Goal: Task Accomplishment & Management: Manage account settings

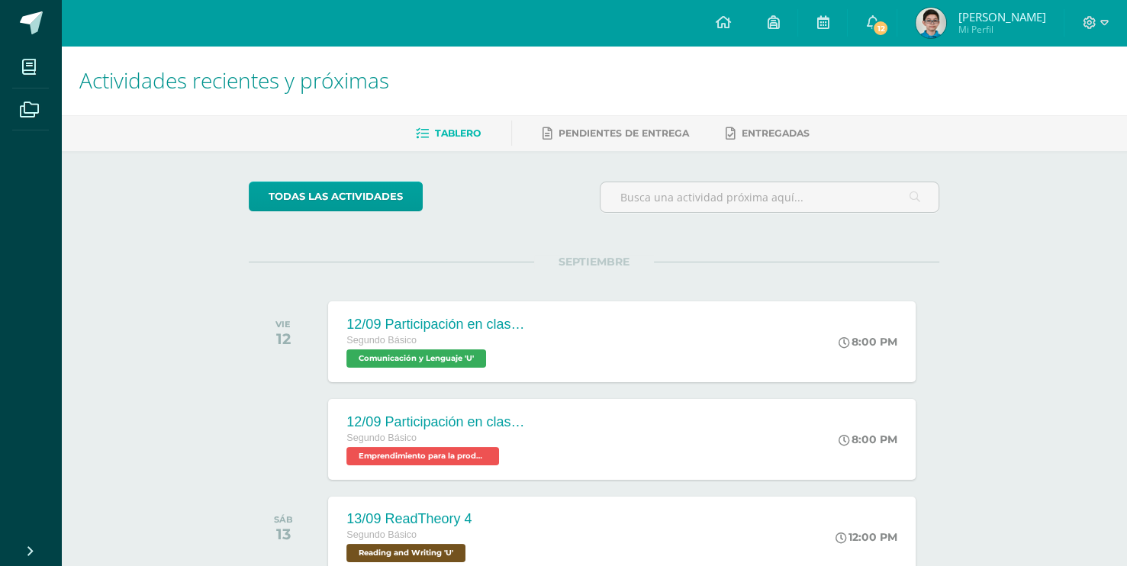
click at [859, 20] on link "12" at bounding box center [872, 23] width 49 height 46
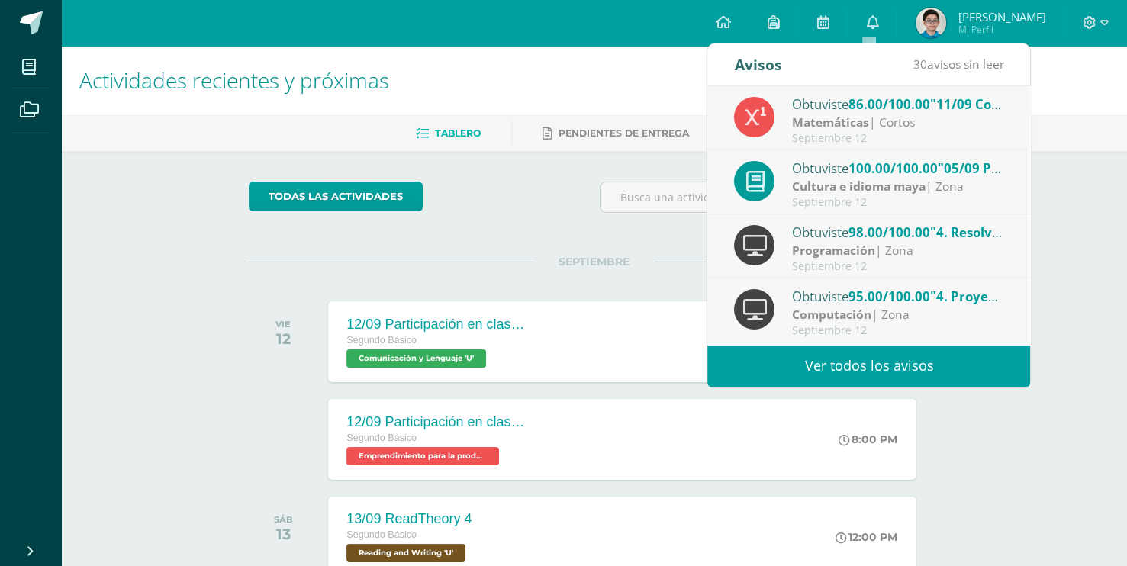
click at [931, 132] on div "Septiembre 12" at bounding box center [898, 138] width 212 height 13
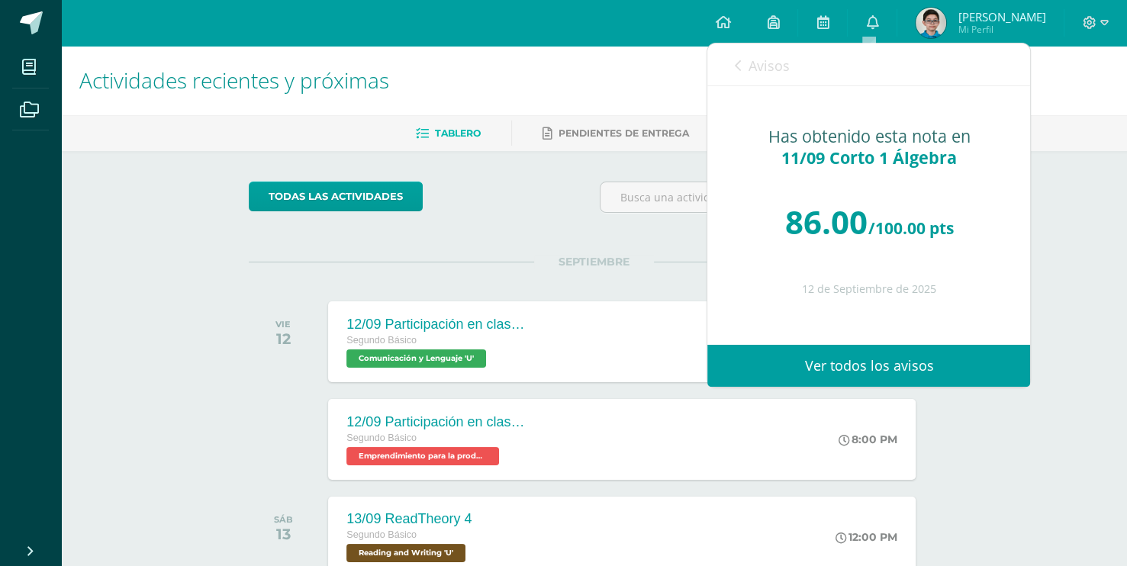
click at [789, 75] on div "Avisos 29 avisos sin leer Avisos" at bounding box center [869, 65] width 323 height 43
click at [774, 58] on span "Avisos" at bounding box center [768, 65] width 41 height 18
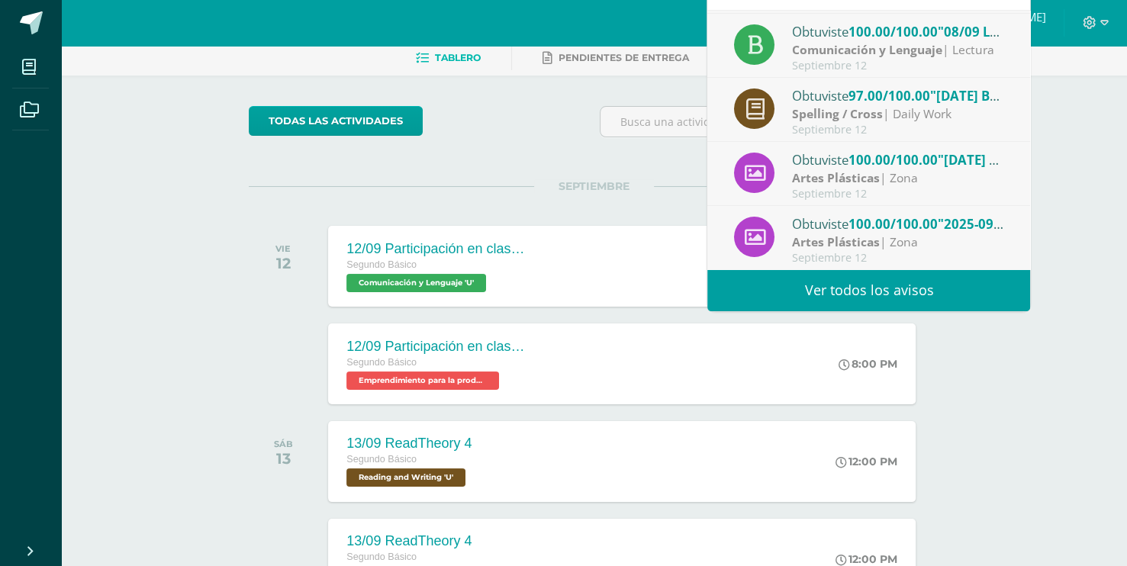
scroll to position [76, 0]
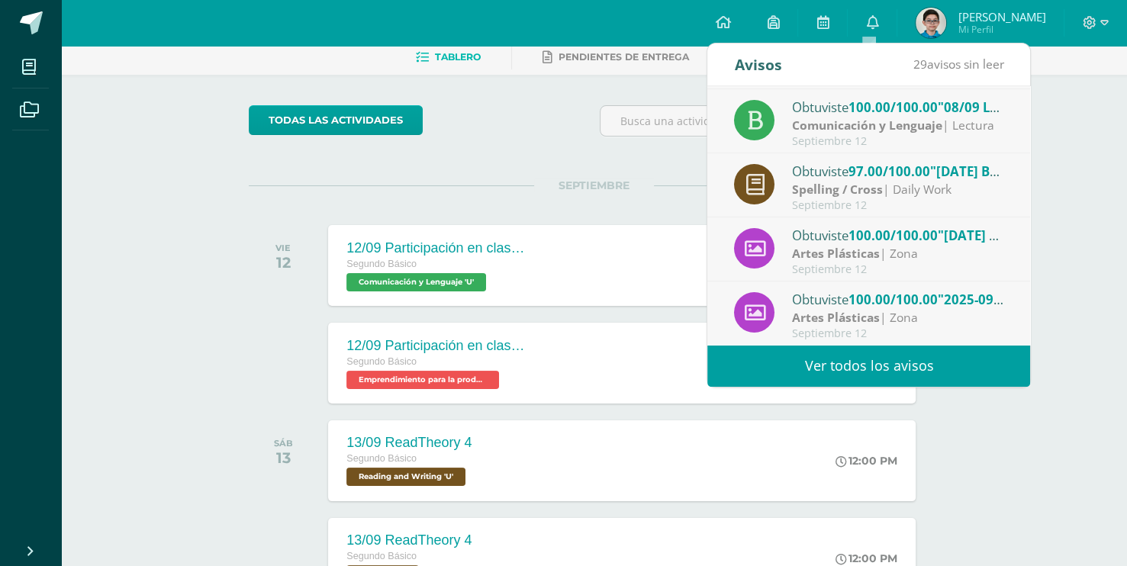
click at [962, 356] on link "Ver todos los avisos" at bounding box center [869, 366] width 323 height 42
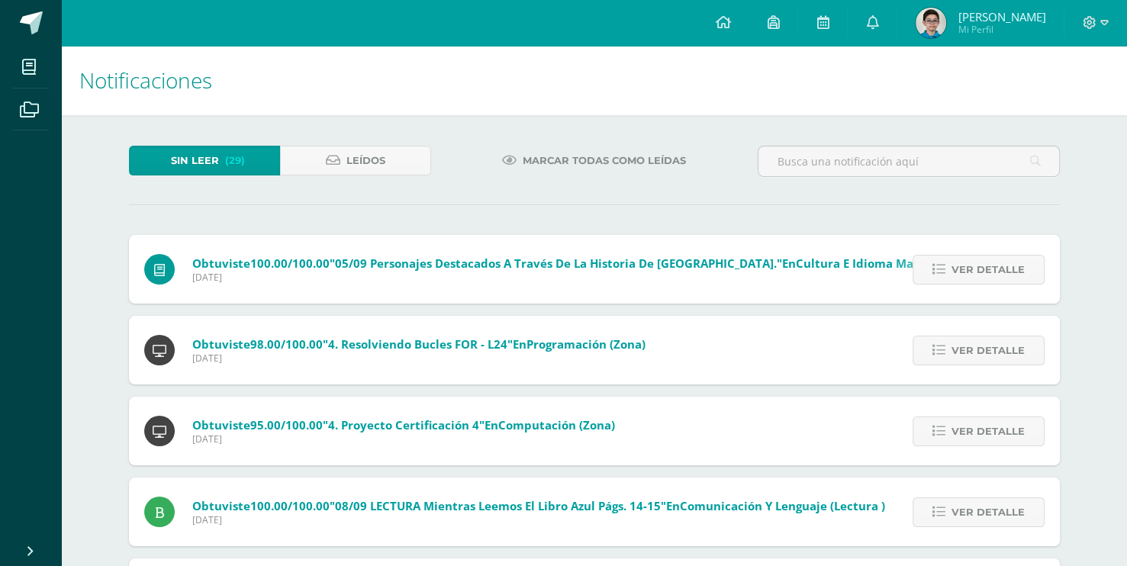
click at [555, 157] on span "Marcar todas como leídas" at bounding box center [604, 161] width 163 height 28
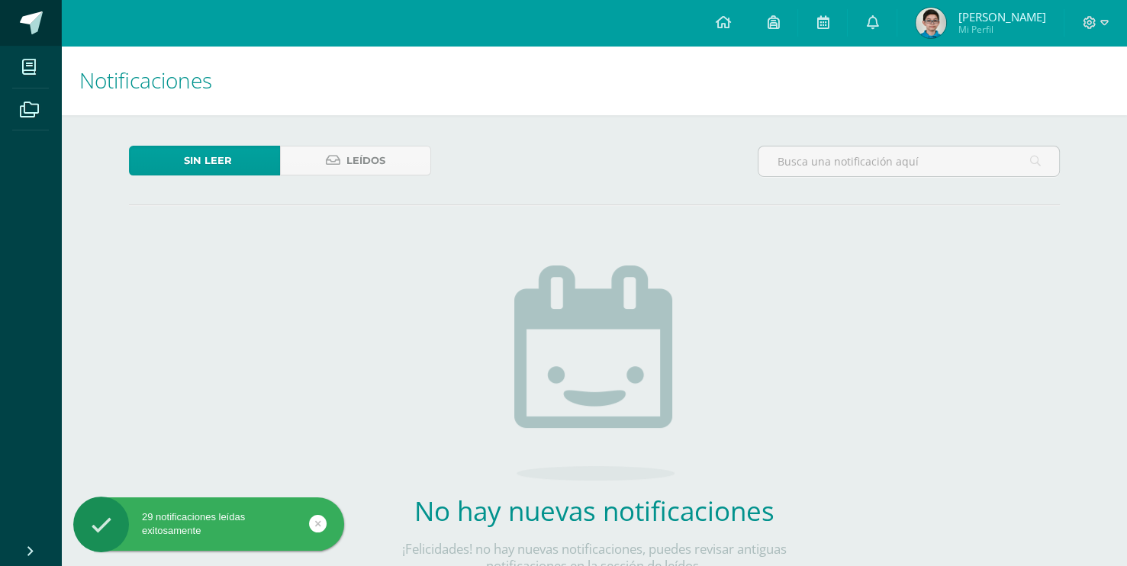
click at [35, 21] on span at bounding box center [31, 22] width 23 height 23
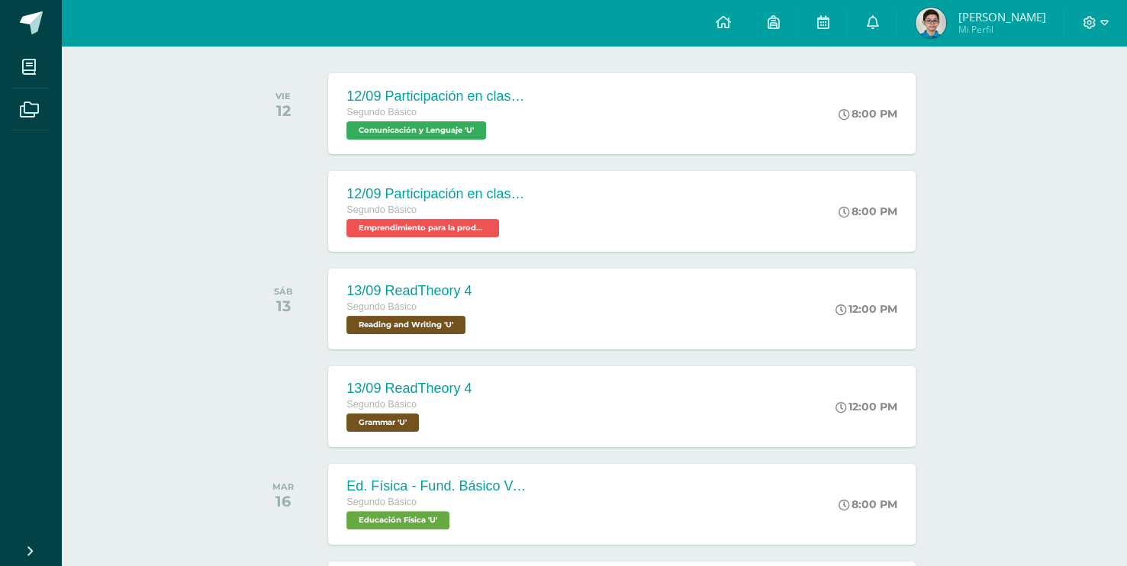
scroll to position [229, 0]
